Goal: Information Seeking & Learning: Learn about a topic

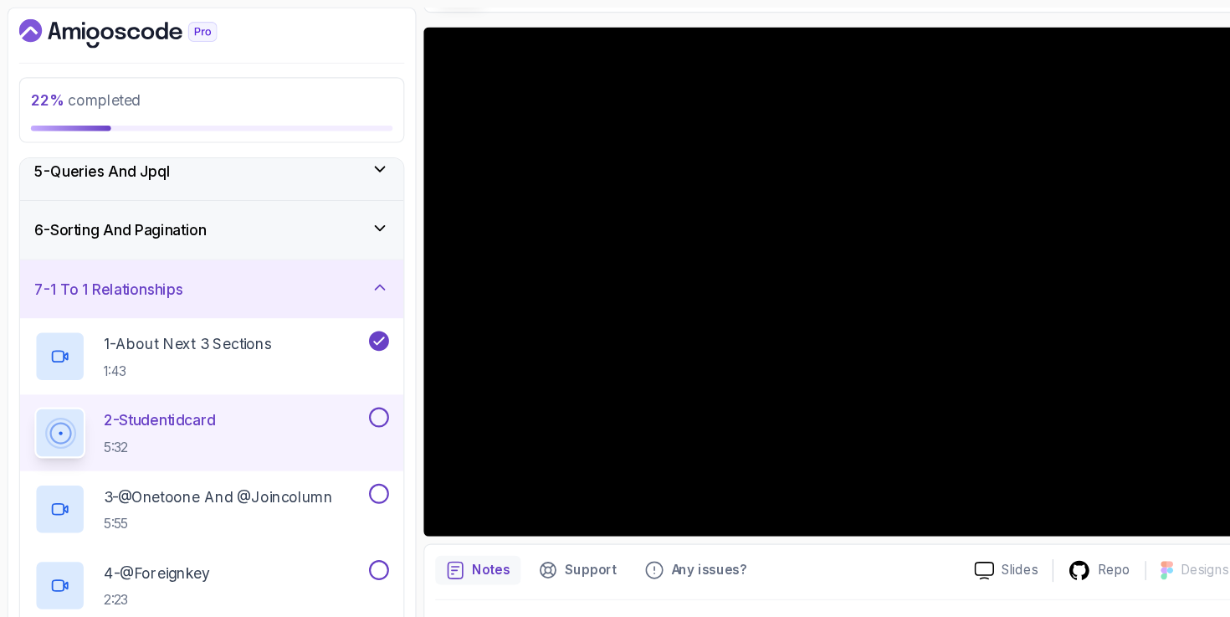
scroll to position [124, 0]
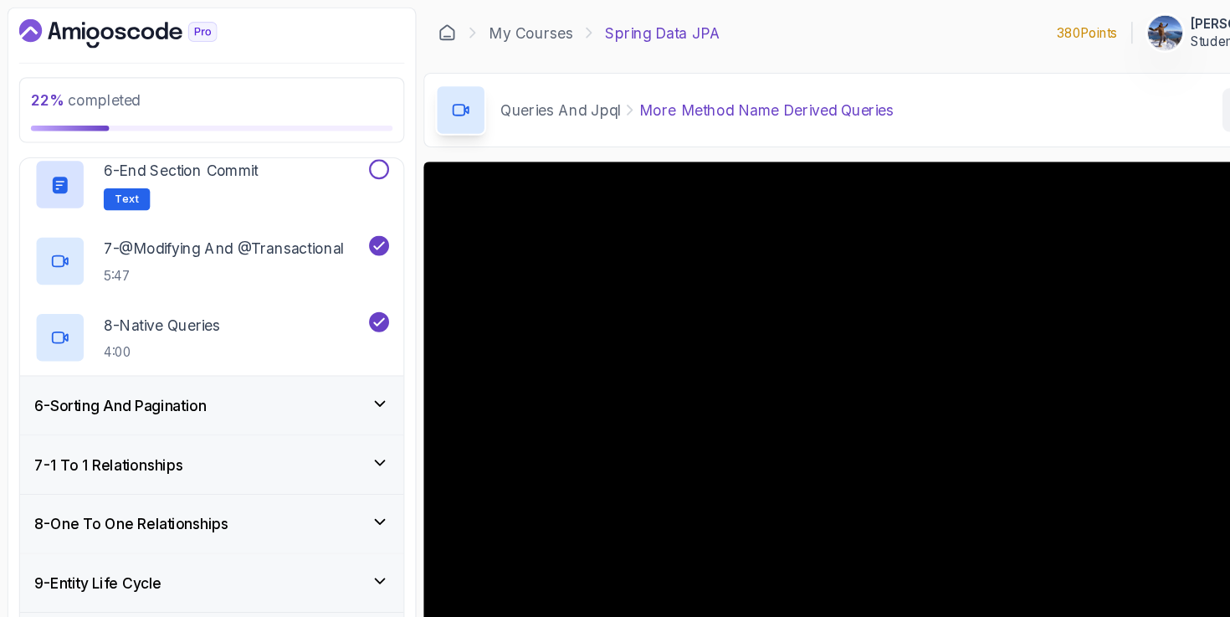
click at [273, 355] on div "6 - Sorting And Pagination" at bounding box center [194, 373] width 353 height 54
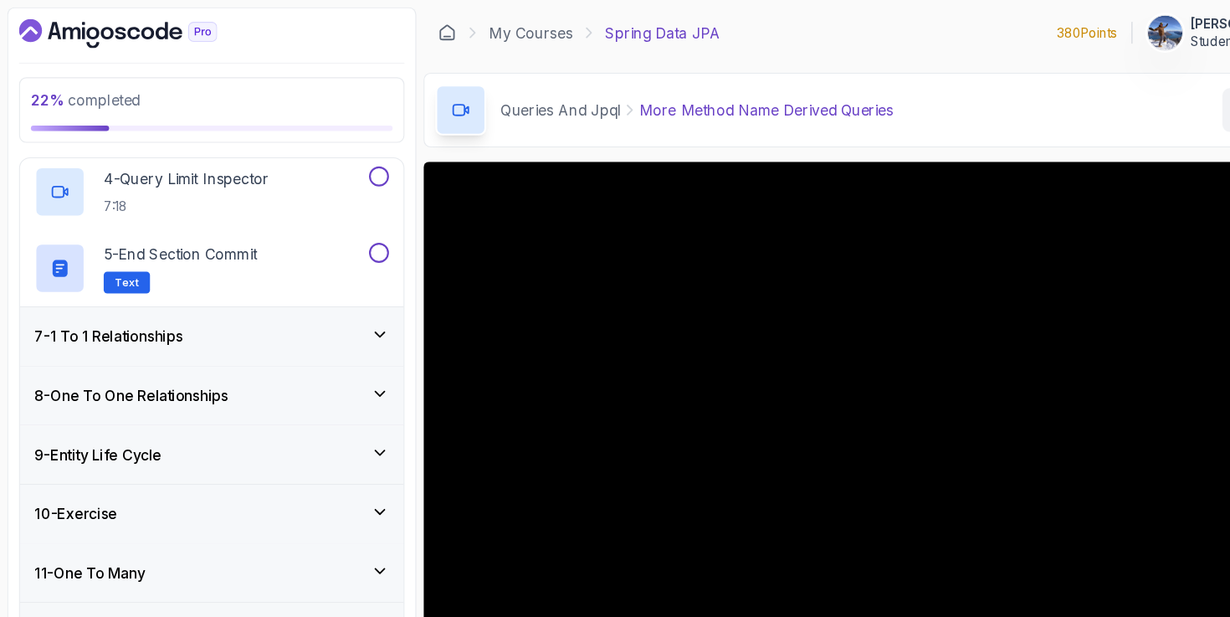
click at [258, 320] on div "7 - 1 To 1 Relationships" at bounding box center [194, 310] width 353 height 54
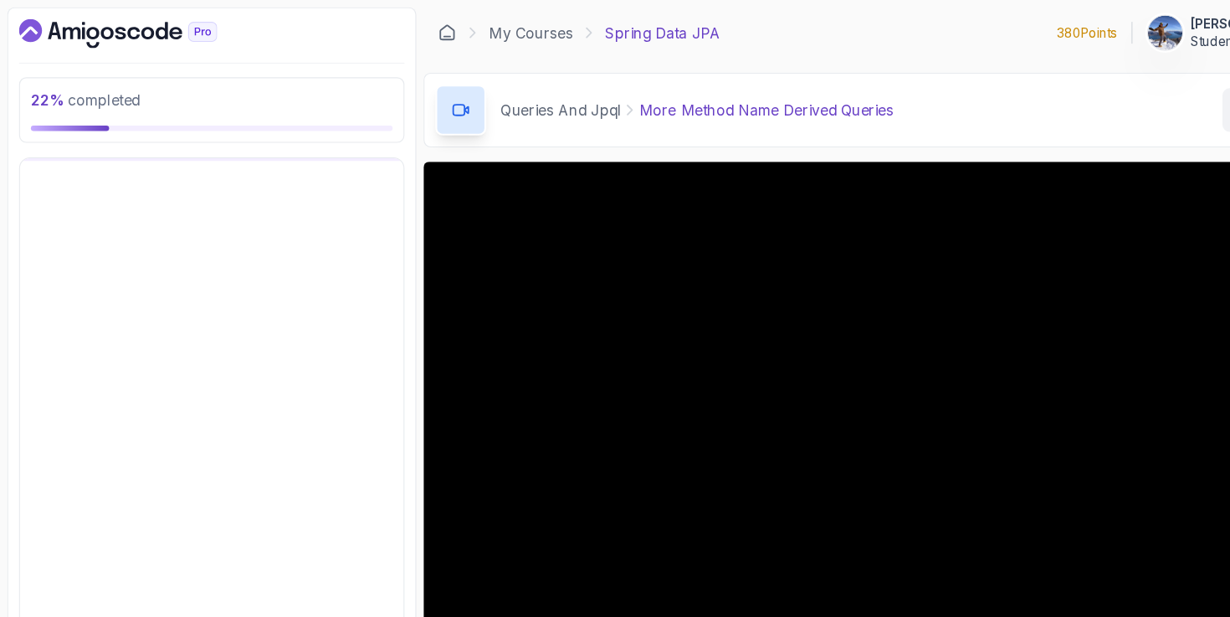
scroll to position [361, 0]
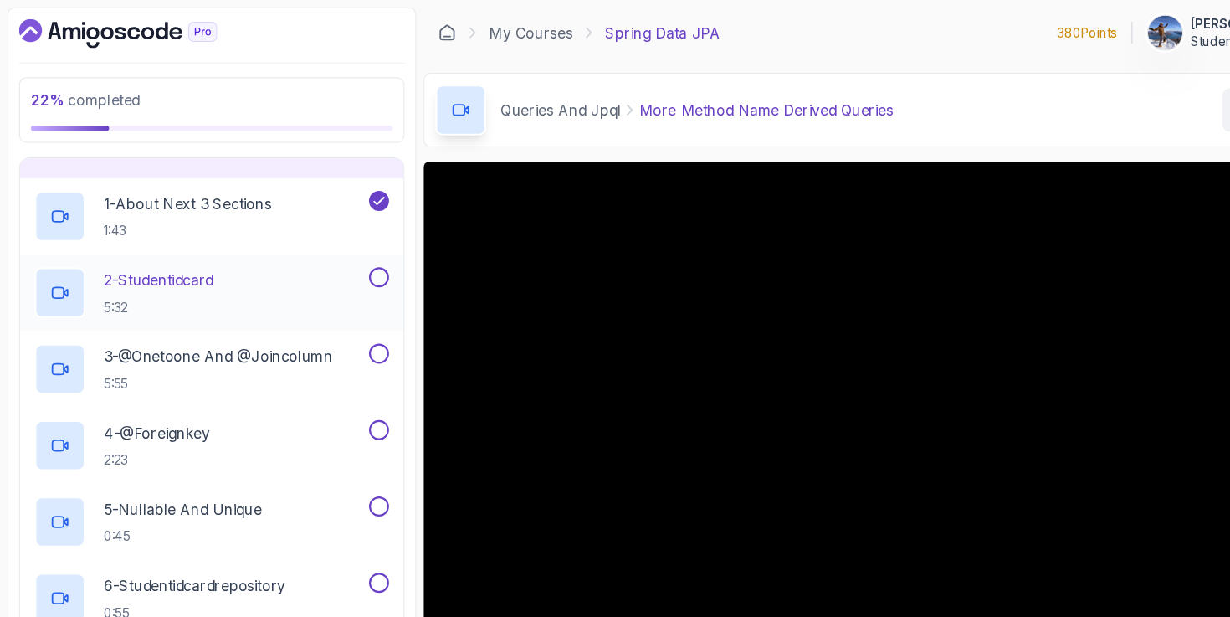
click at [221, 254] on div "2 - Studentidcard 5:32" at bounding box center [184, 269] width 305 height 47
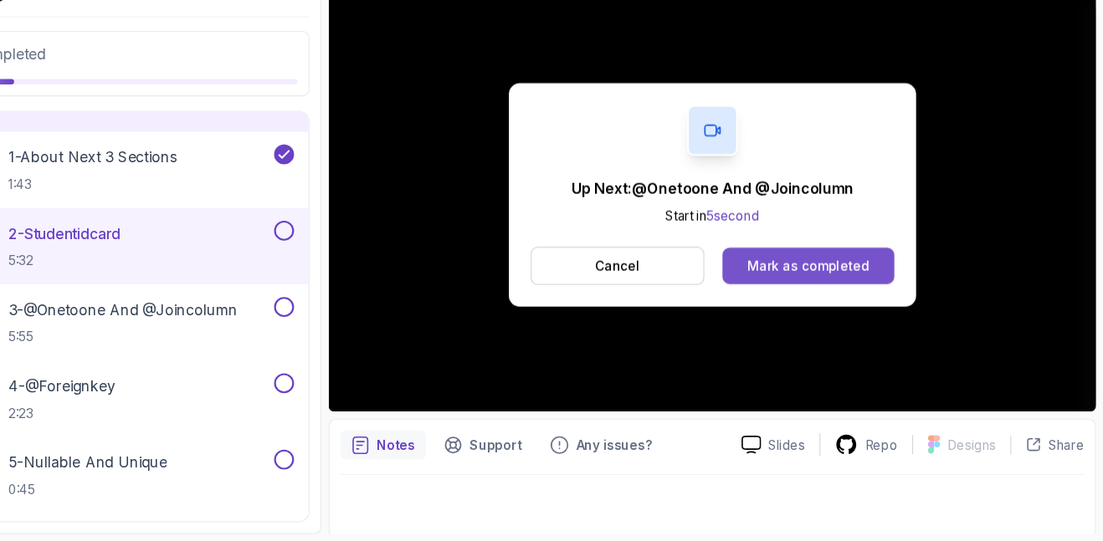
click at [851, 295] on div "Mark as completed" at bounding box center [831, 287] width 112 height 17
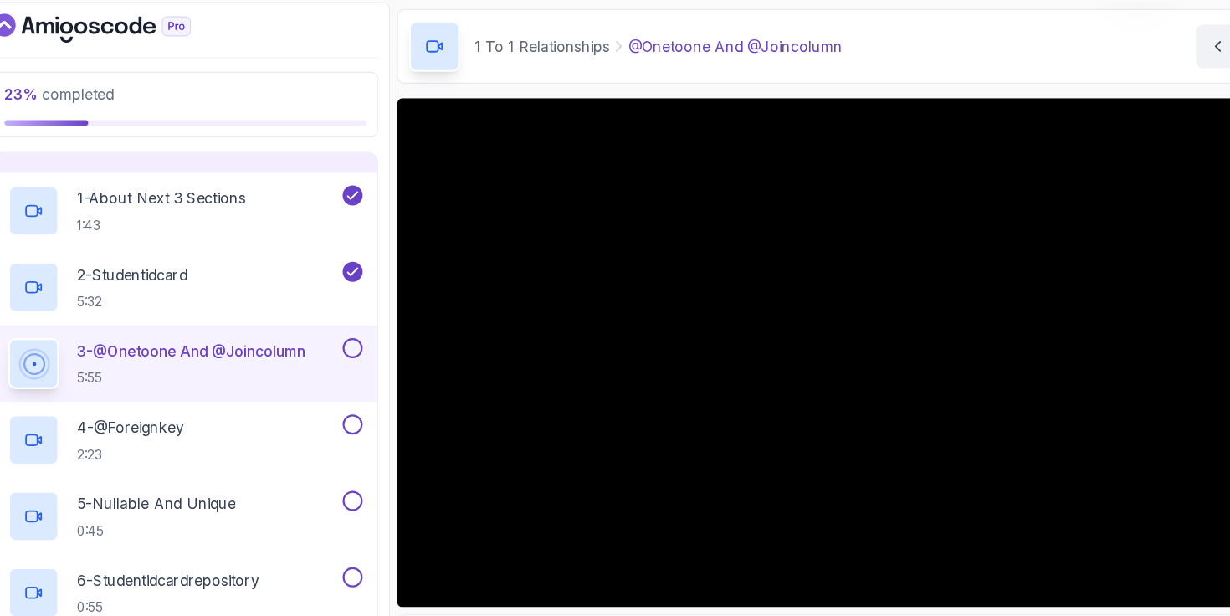
scroll to position [125, 0]
